Goal: Find specific page/section: Find specific page/section

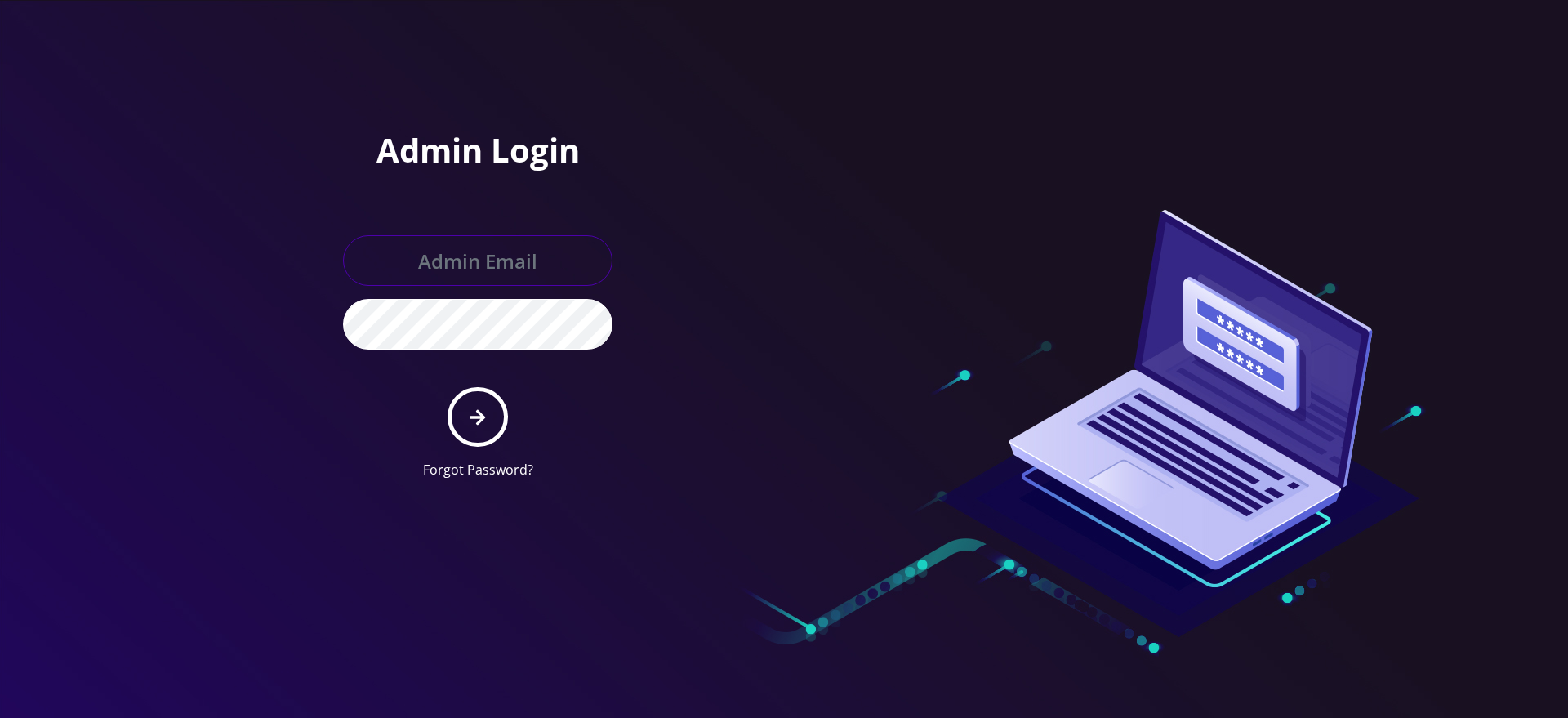
type input "gulraiz@gmail.com"
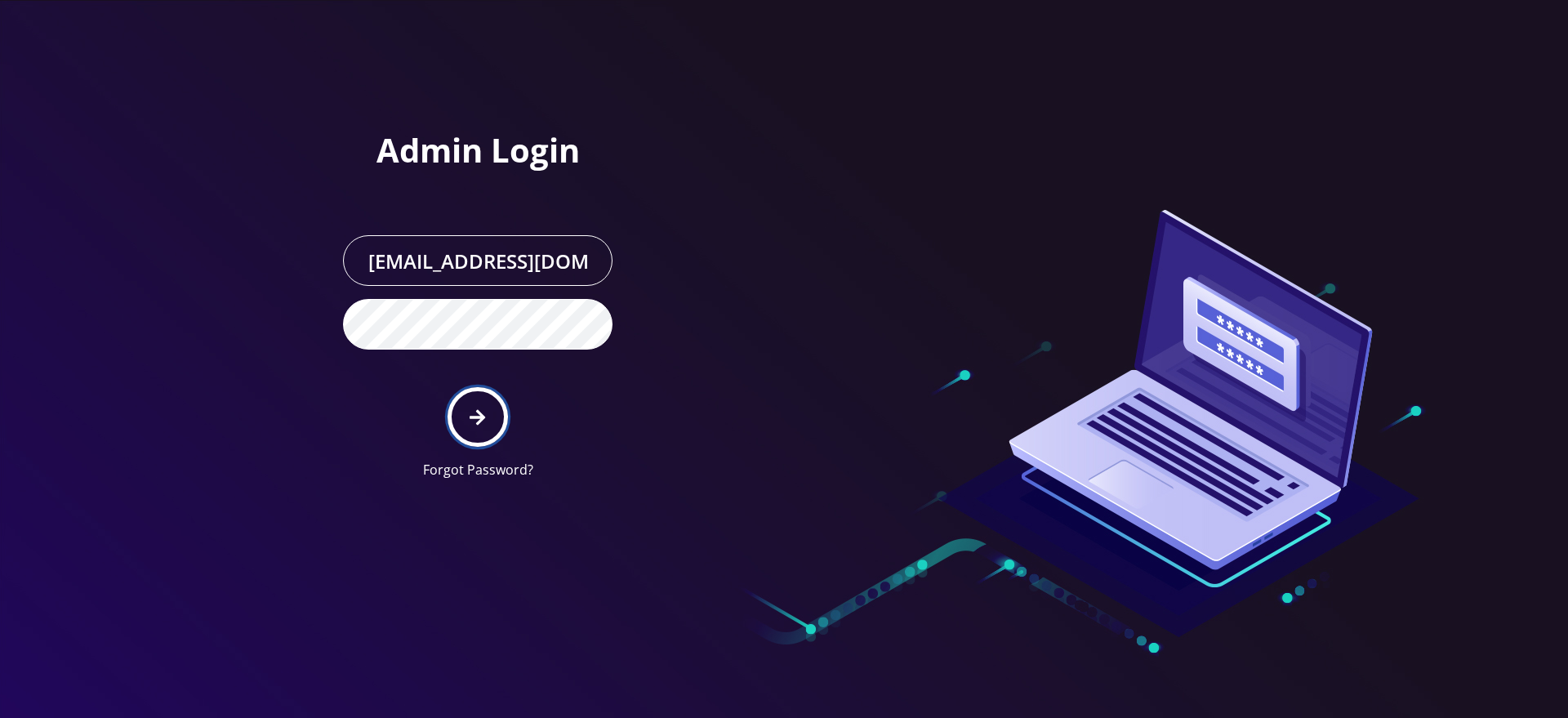
click at [476, 419] on icon "submit" at bounding box center [477, 418] width 16 height 18
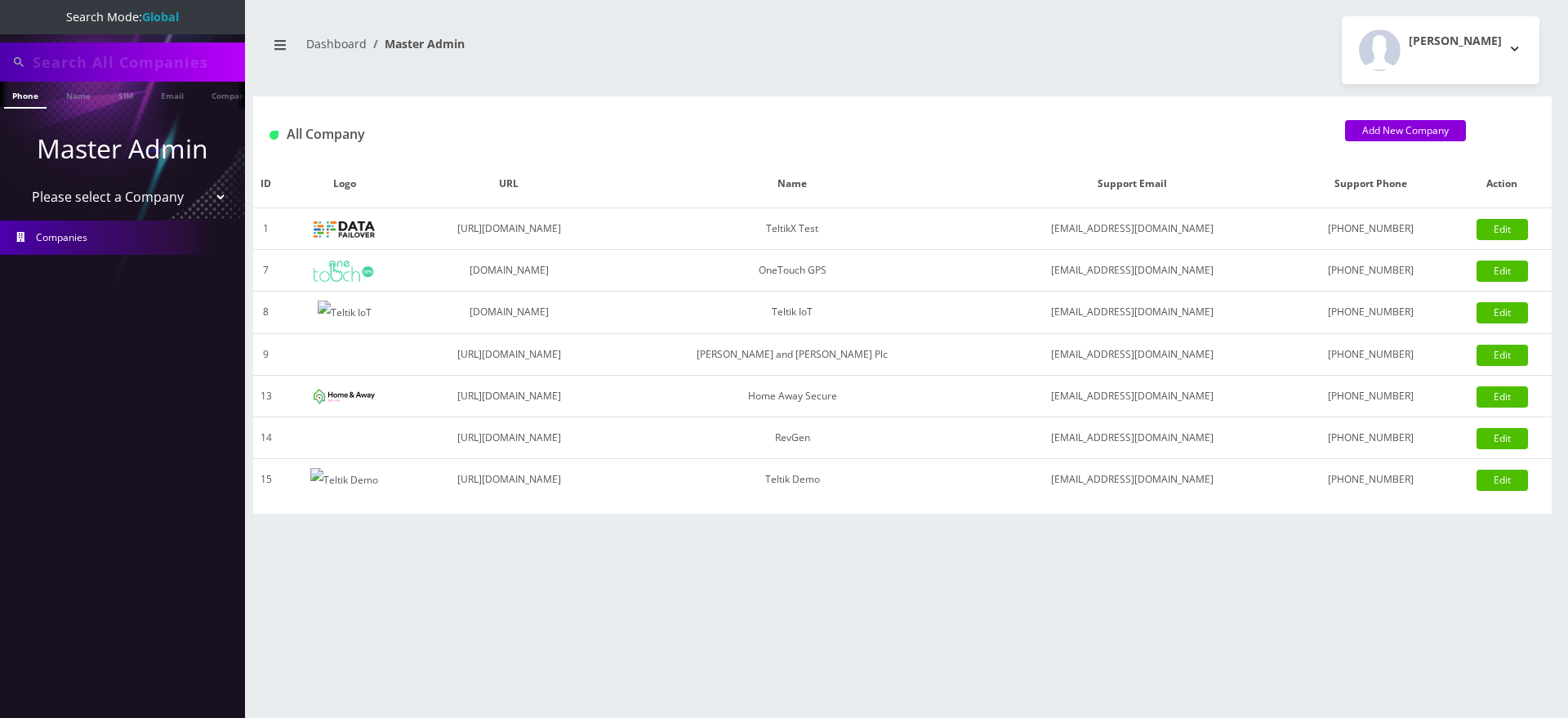
type input "3612"
select select "1"
click at [19, 181] on select "Please select a Company TeltikX Test OneTouch GPS Teltik IoT Hale and Serrano P…" at bounding box center [123, 196] width 208 height 31
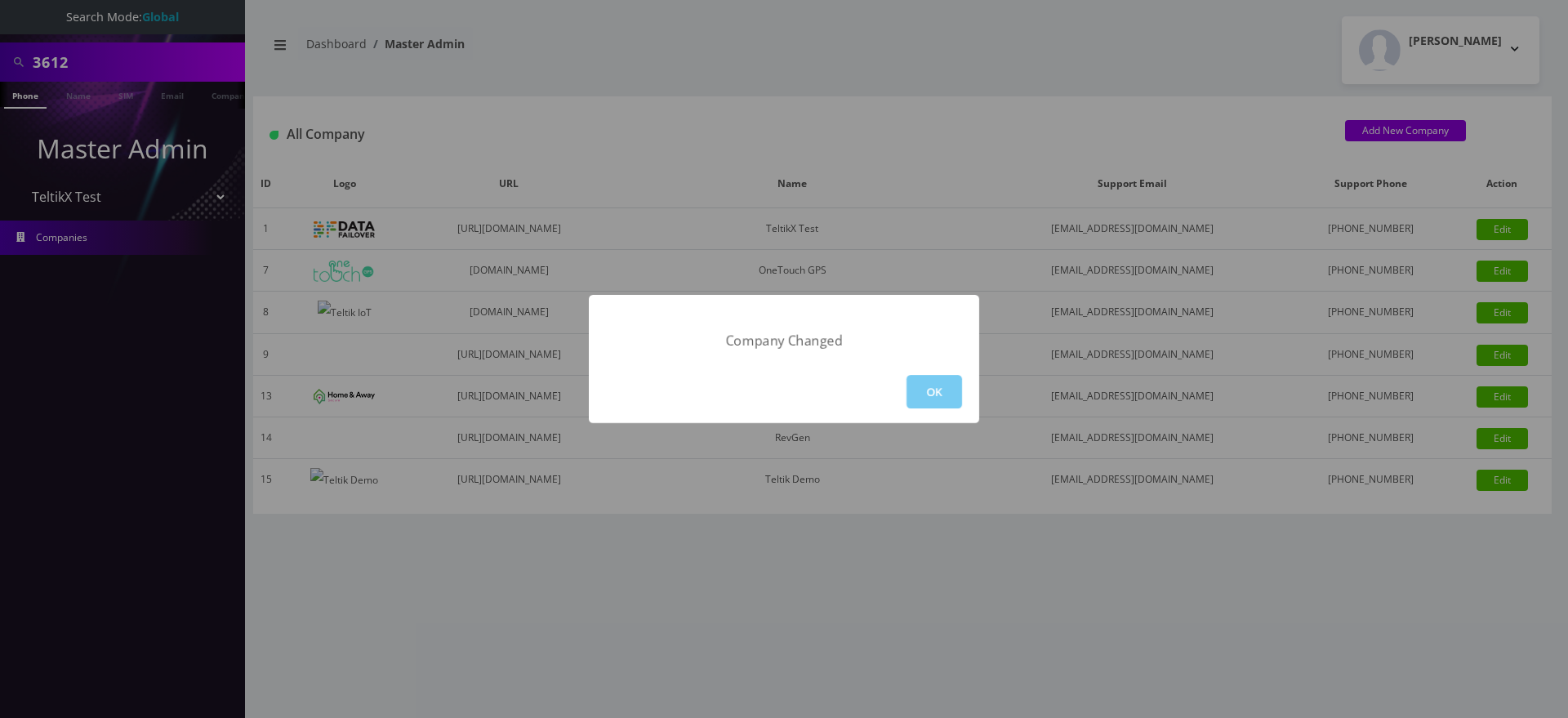
click at [938, 397] on button "OK" at bounding box center [934, 392] width 56 height 33
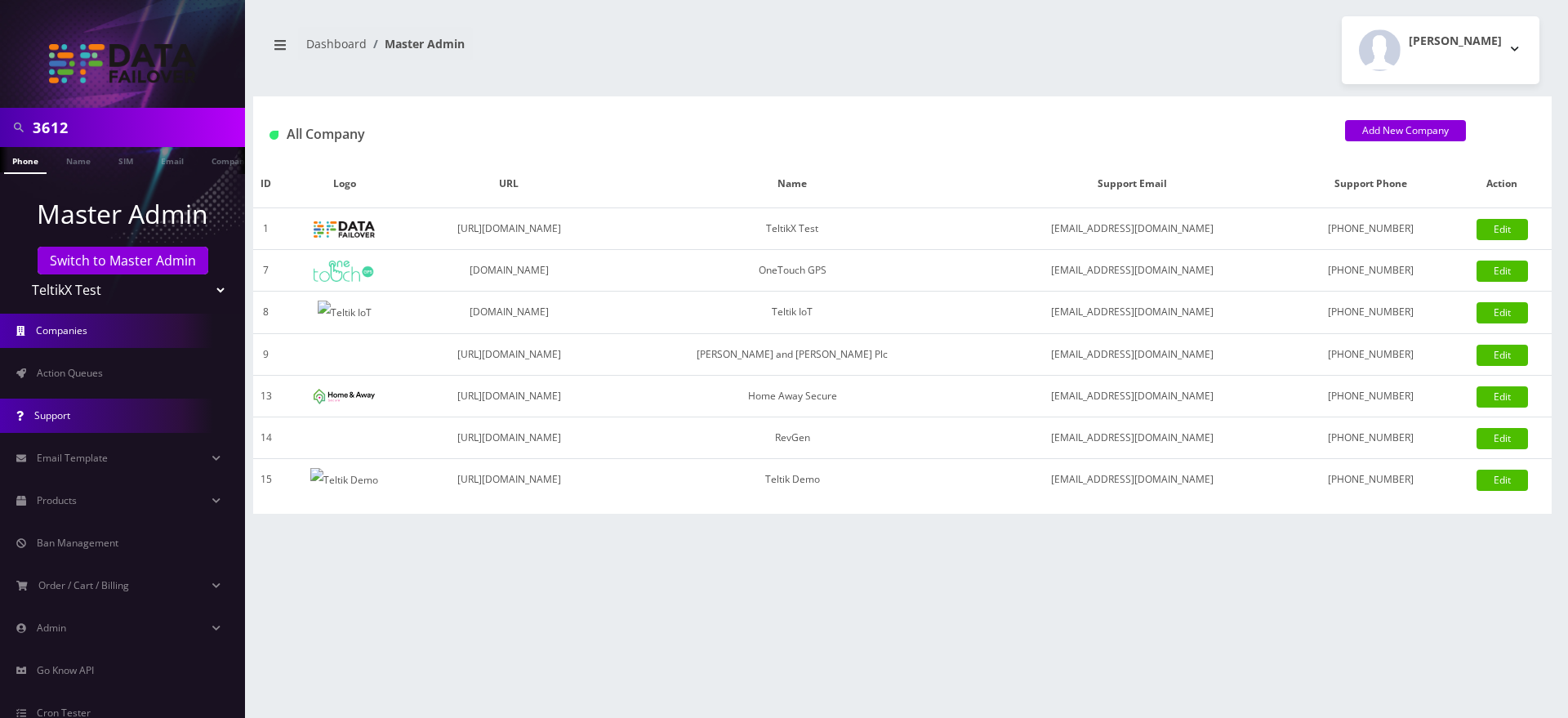
scroll to position [88, 0]
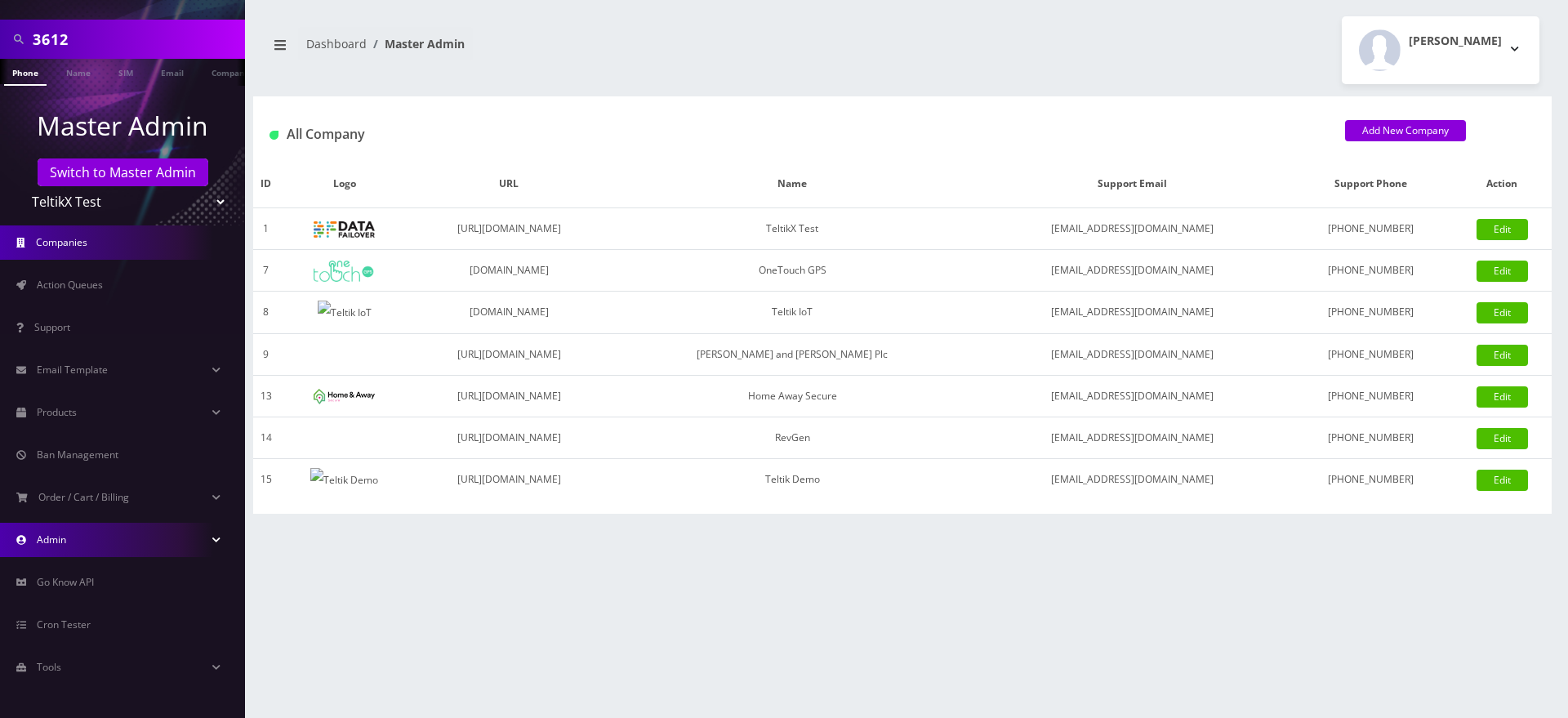
click at [126, 539] on link "Admin" at bounding box center [122, 540] width 245 height 34
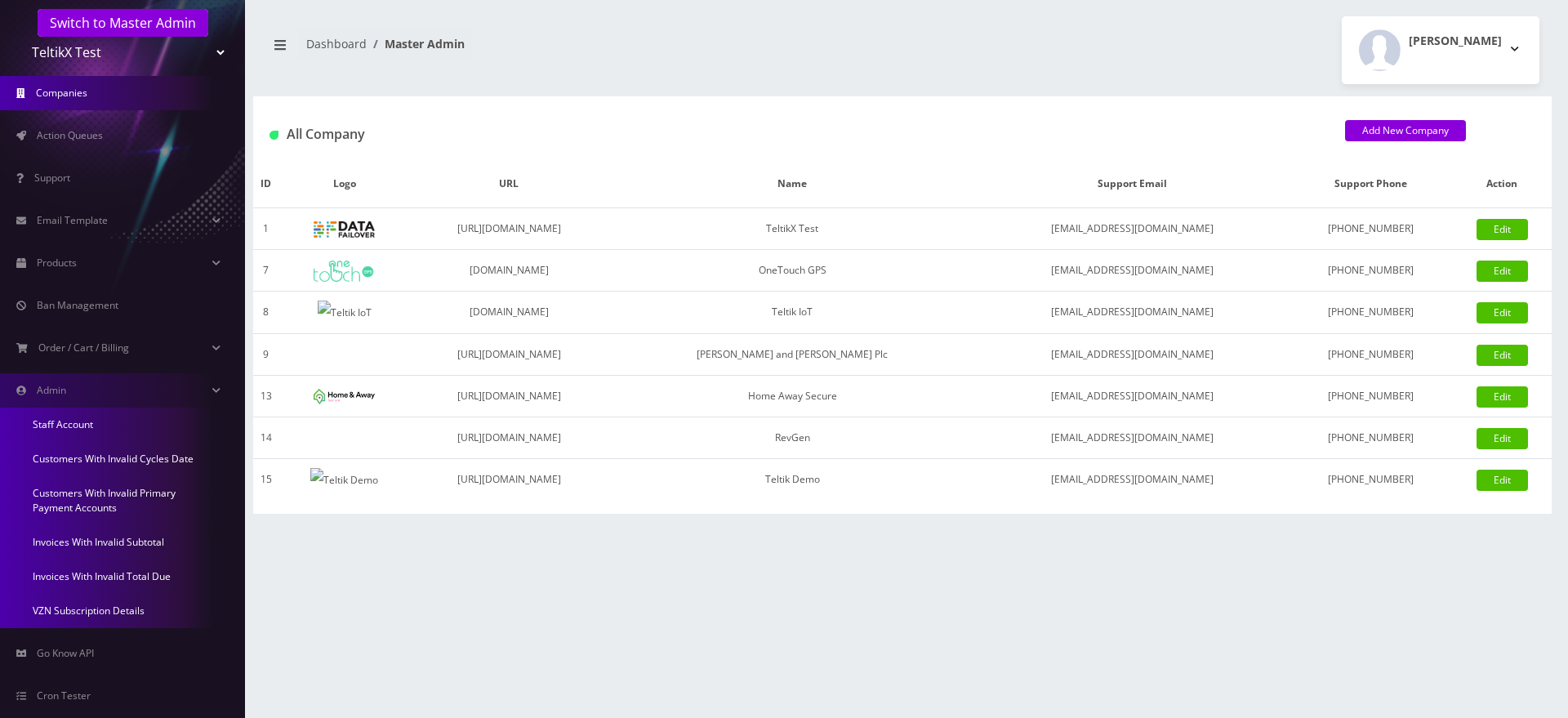
scroll to position [233, 0]
click at [100, 579] on link "Invoices With Invalid Total Due" at bounding box center [122, 580] width 245 height 34
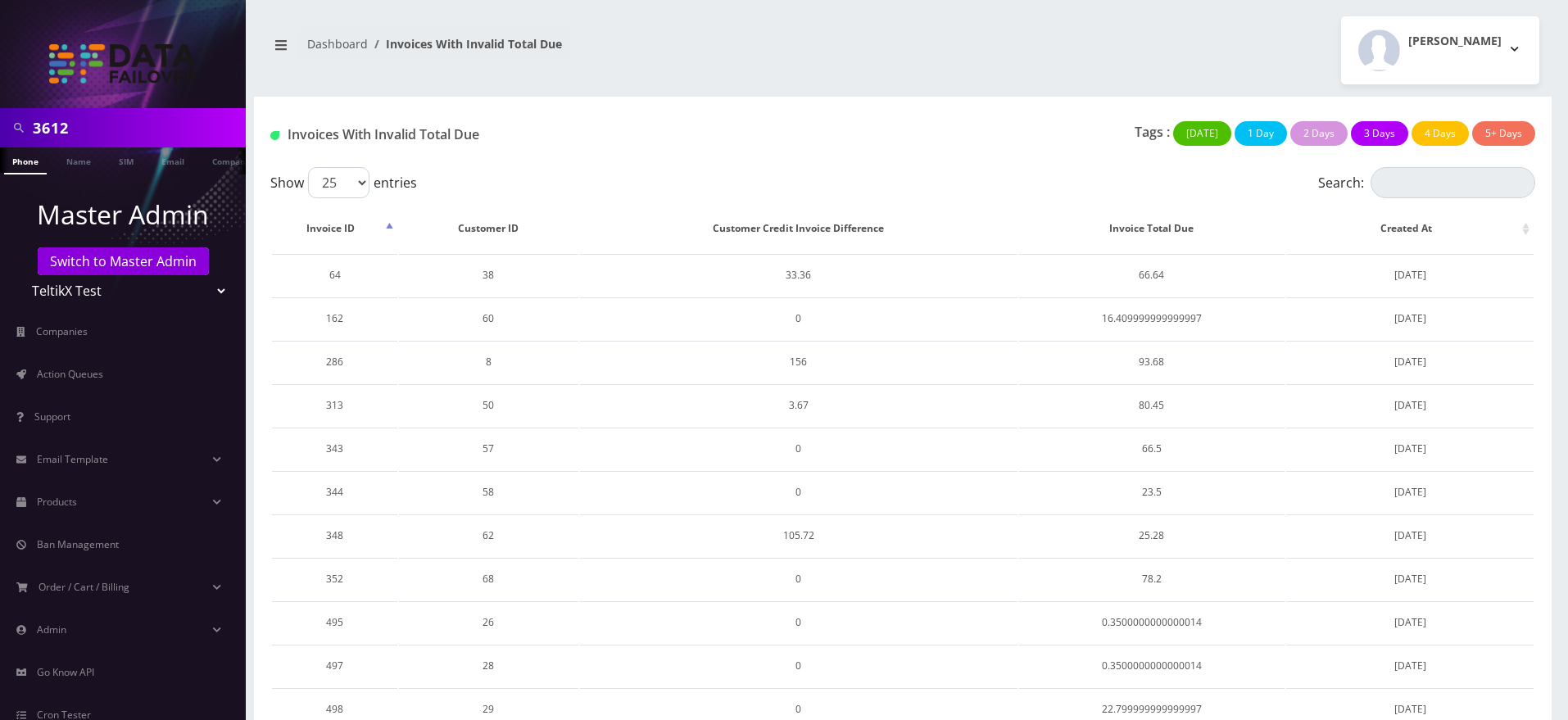
click at [396, 135] on h1 "Invoices With Invalid Total Due" at bounding box center [473, 134] width 406 height 16
copy div "Invoices With Invalid Total Due"
click at [786, 110] on div "Invoices With Invalid Total Due Tags : Today 1 Day 2 Days 3 Days 4 Days 5+ Days" at bounding box center [903, 132] width 1297 height 71
